Goal: Find specific page/section: Find specific page/section

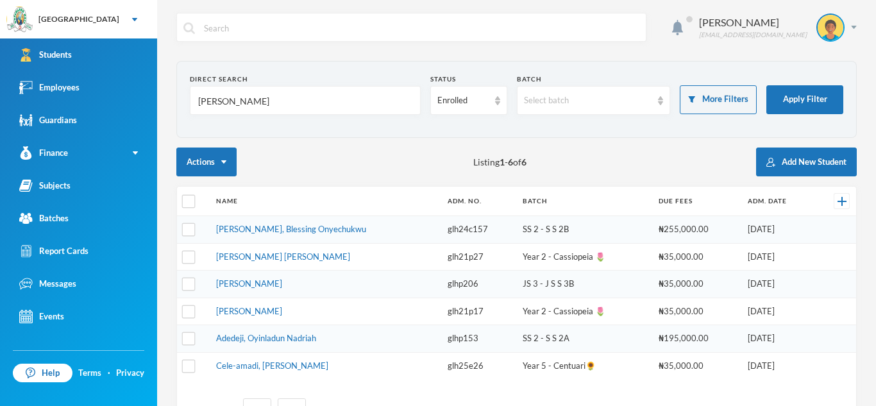
click at [245, 105] on input "[PERSON_NAME]" at bounding box center [305, 101] width 217 height 29
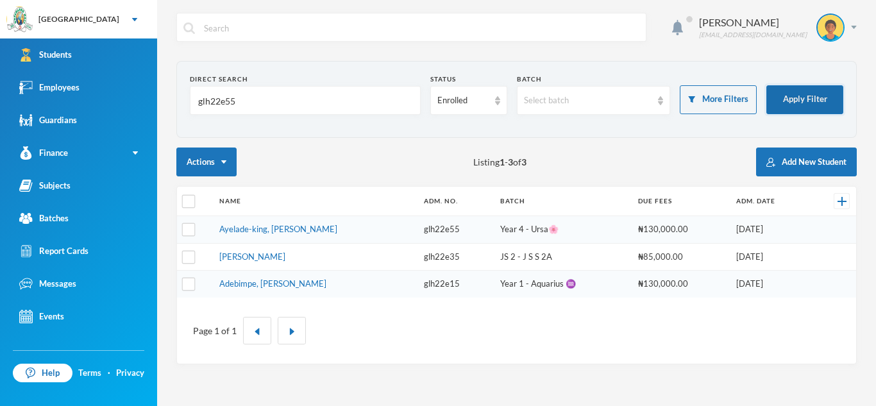
type input "glh22e55"
click at [803, 96] on button "Apply Filter" at bounding box center [804, 99] width 77 height 29
click at [266, 224] on link "Ayelade-king, [PERSON_NAME]" at bounding box center [278, 229] width 118 height 10
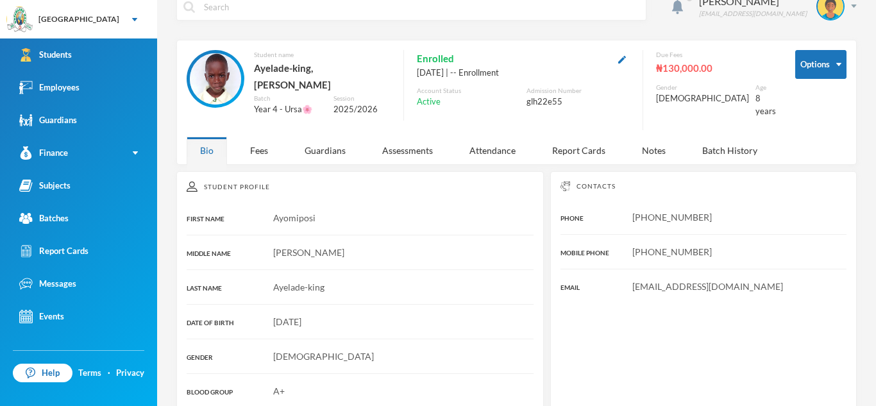
scroll to position [28, 0]
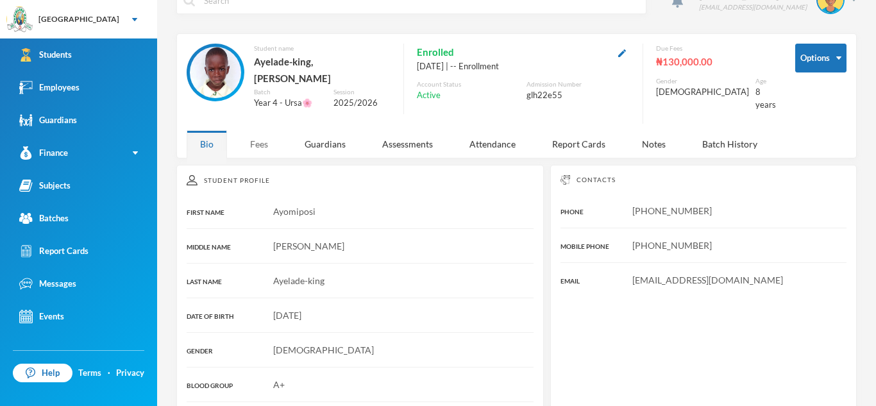
click at [260, 133] on div "Fees" at bounding box center [259, 144] width 45 height 28
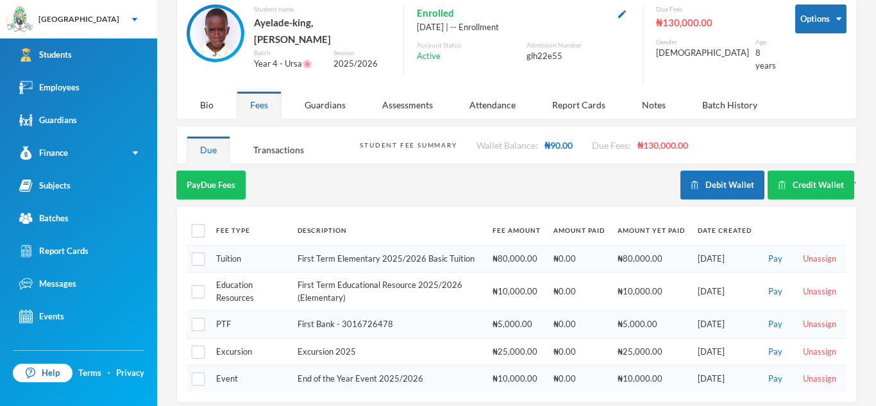
scroll to position [0, 0]
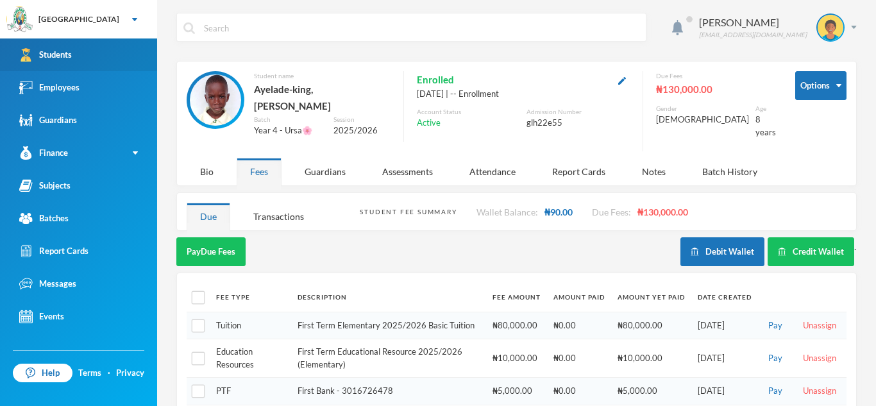
click at [131, 51] on link "Students" at bounding box center [78, 54] width 157 height 33
